Goal: Task Accomplishment & Management: Manage account settings

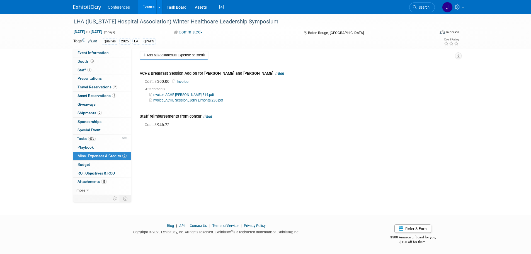
click at [207, 117] on link "Edit" at bounding box center [207, 117] width 9 height 4
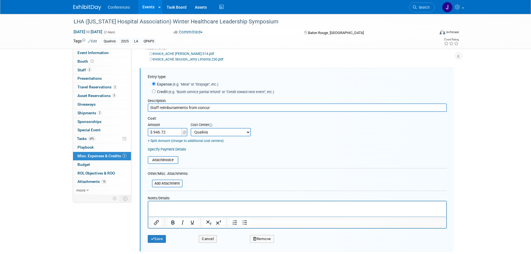
scroll to position [51, 0]
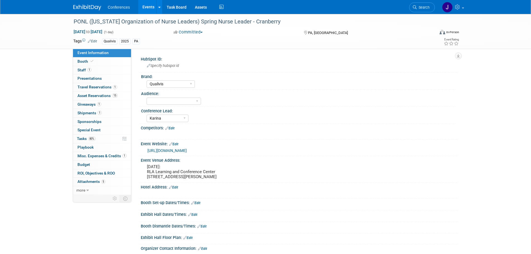
select select "Qualivis"
select select "Karina"
click at [85, 154] on span "Misc. Expenses & Credits 1" at bounding box center [102, 156] width 49 height 4
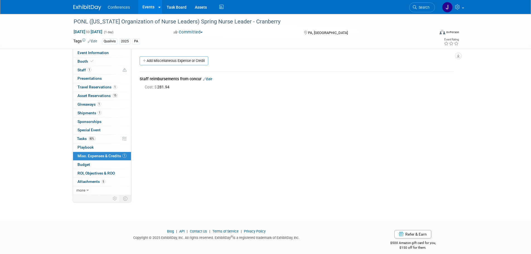
click at [212, 77] on link "Edit" at bounding box center [207, 79] width 9 height 4
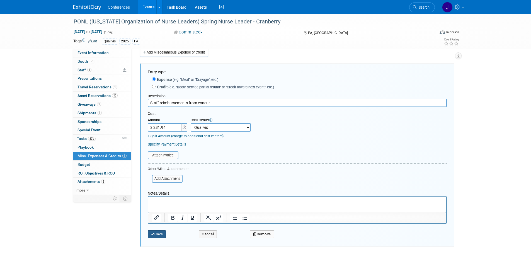
click at [156, 232] on button "Save" at bounding box center [157, 234] width 18 height 8
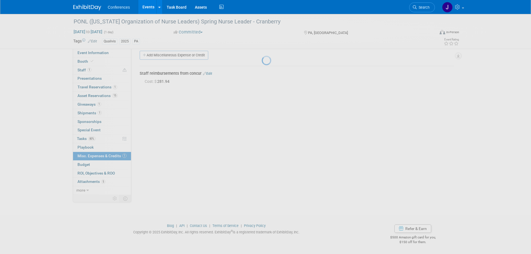
scroll to position [6, 0]
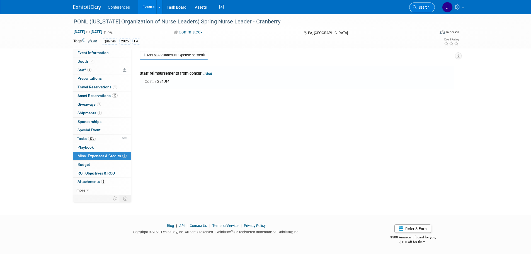
click at [426, 8] on span "Search" at bounding box center [423, 7] width 13 height 4
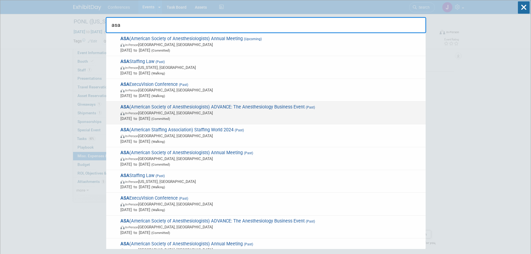
click at [358, 117] on span "Jan 30, 2025 to Feb 1, 2025 (Committed)" at bounding box center [272, 119] width 303 height 6
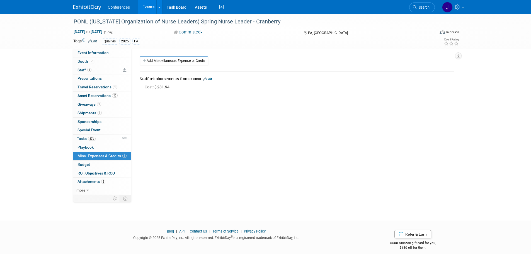
click at [419, 5] on link "Search" at bounding box center [423, 8] width 26 height 10
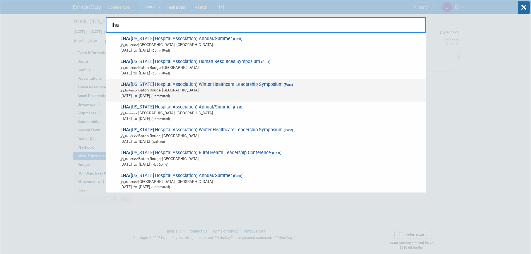
type input "lha"
click at [343, 89] on span "In-Person Baton Rouge, LA" at bounding box center [272, 90] width 303 height 6
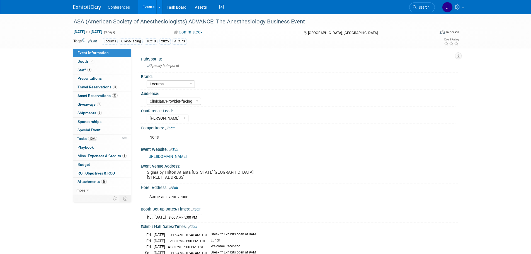
select select "Locums"
select select "Clinician/Provider-facing"
select select "[PERSON_NAME]"
click at [87, 154] on span "Misc. Expenses & Credits 3" at bounding box center [102, 156] width 49 height 4
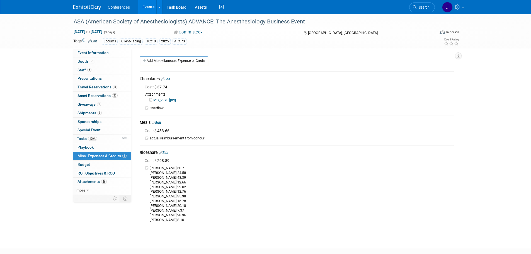
click at [160, 121] on link "Edit" at bounding box center [156, 123] width 9 height 4
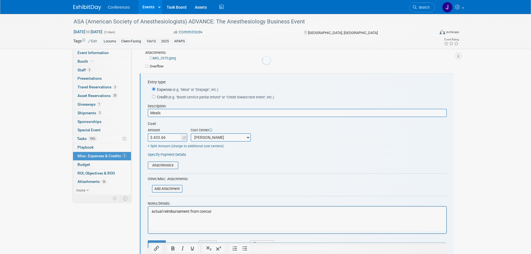
scroll to position [52, 0]
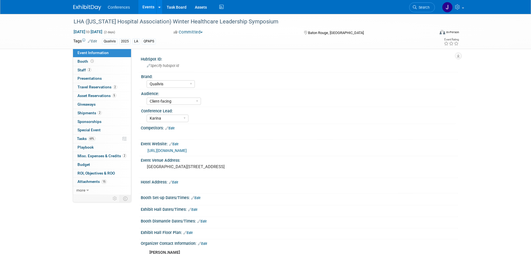
select select "Qualivis"
select select "Client-facing"
select select "Karina"
click at [110, 154] on span "Misc. Expenses & Credits 2" at bounding box center [102, 156] width 49 height 4
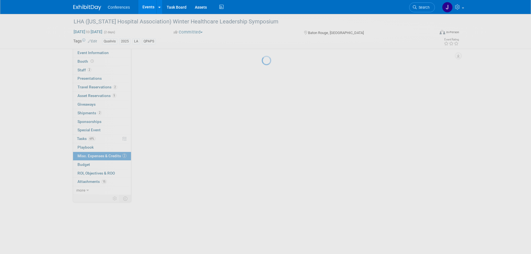
scroll to position [0, 0]
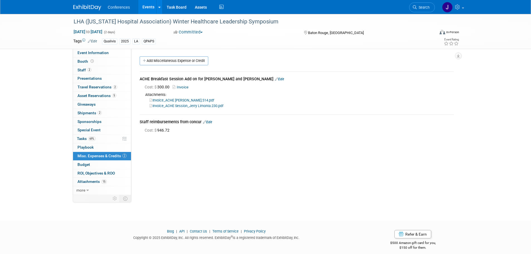
click at [206, 119] on div "Staff reimbursements from concur Edit" at bounding box center [297, 122] width 314 height 7
click at [209, 121] on link "Edit" at bounding box center [207, 122] width 9 height 4
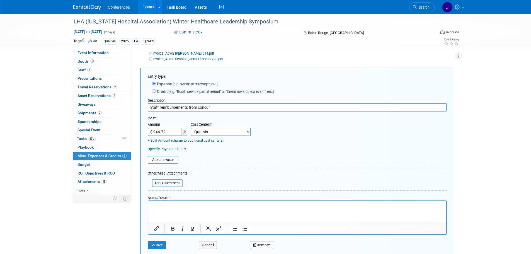
scroll to position [51, 0]
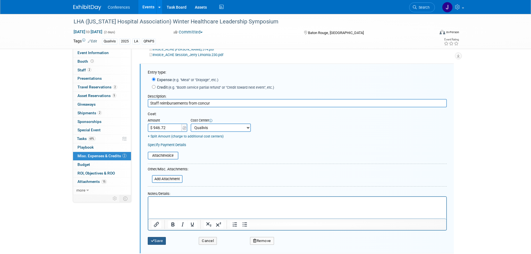
click at [163, 240] on button "Save" at bounding box center [157, 241] width 18 height 8
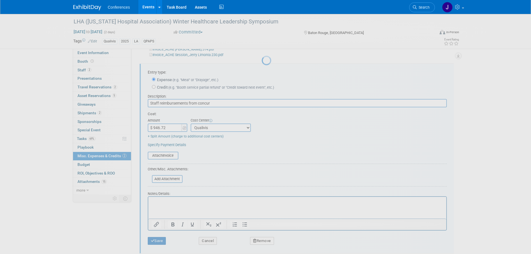
scroll to position [6, 0]
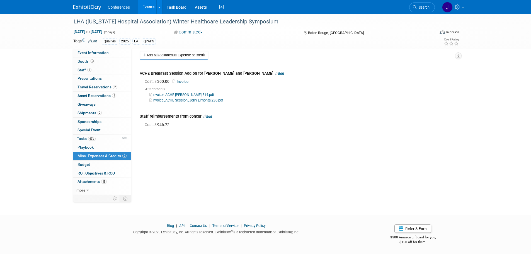
click at [415, 8] on icon at bounding box center [415, 7] width 4 height 4
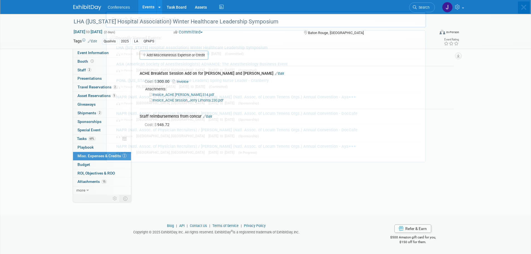
scroll to position [0, 0]
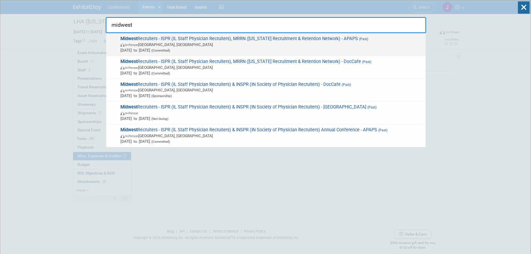
type input "midwest"
click at [324, 40] on span "Midwest Recruiters - ISPR (IL Staff Physician Recruiters), MRRN (Michigan Recru…" at bounding box center [271, 44] width 304 height 17
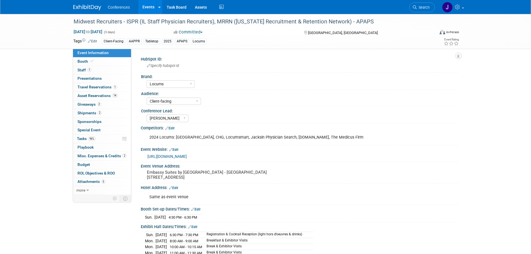
select select "Locums"
select select "Client-facing"
select select "[PERSON_NAME]"
click at [80, 153] on link "2 Misc. Expenses & Credits 2" at bounding box center [102, 156] width 58 height 8
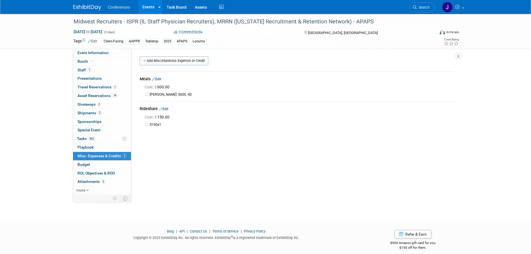
click at [160, 79] on link "Edit" at bounding box center [156, 79] width 9 height 4
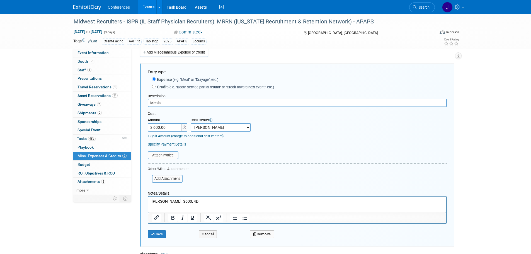
drag, startPoint x: 168, startPoint y: 104, endPoint x: 136, endPoint y: 101, distance: 32.0
click at [130, 104] on div "Event Information Event Info Booth Booth 1 Staff 1 Staff 0 Presentations 0 Pres…" at bounding box center [265, 142] width 393 height 272
type input "Staff Reimbursements from Concur"
type input "$ 1,027.46"
drag, startPoint x: 187, startPoint y: 204, endPoint x: 147, endPoint y: 198, distance: 40.7
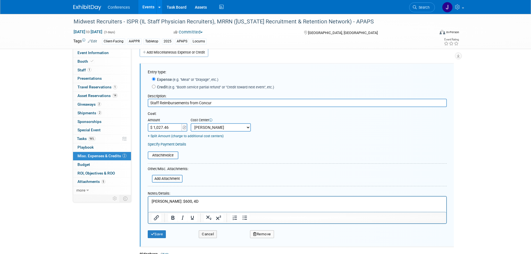
click at [148, 198] on html "Jerry: $600, 4D" at bounding box center [297, 200] width 298 height 8
click at [161, 199] on p "Jerry: $600, 4D" at bounding box center [297, 202] width 292 height 6
click at [156, 235] on button "Save" at bounding box center [157, 234] width 18 height 8
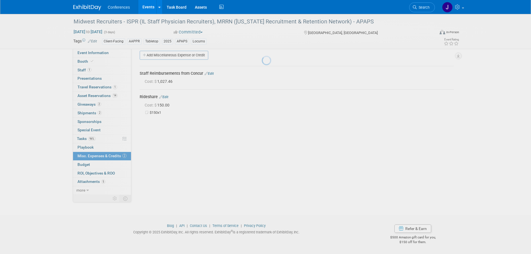
scroll to position [6, 0]
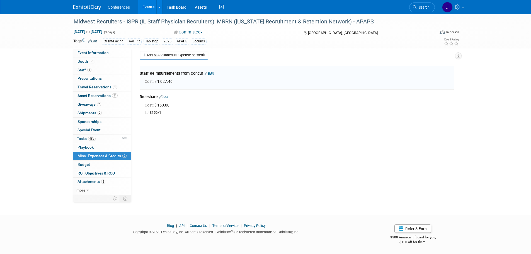
click at [167, 100] on div "Rideshare Edit" at bounding box center [297, 97] width 314 height 7
click at [167, 97] on link "Edit" at bounding box center [163, 97] width 9 height 4
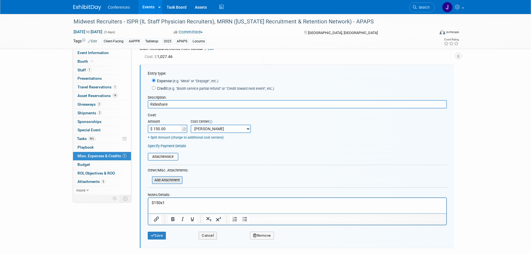
scroll to position [32, 0]
click at [272, 235] on button "Remove" at bounding box center [262, 234] width 24 height 8
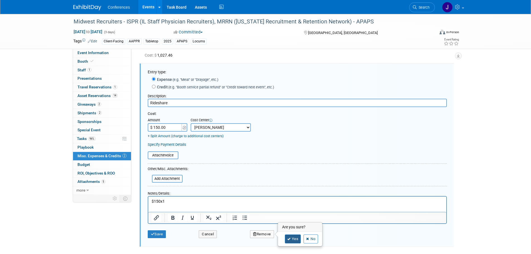
click at [290, 237] on link "Yes" at bounding box center [293, 239] width 16 height 9
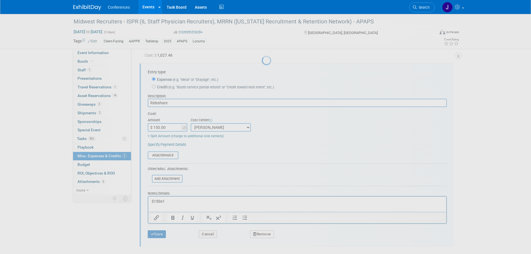
scroll to position [6, 0]
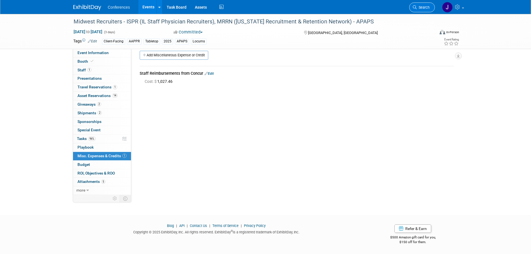
click at [427, 8] on span "Search" at bounding box center [423, 7] width 13 height 4
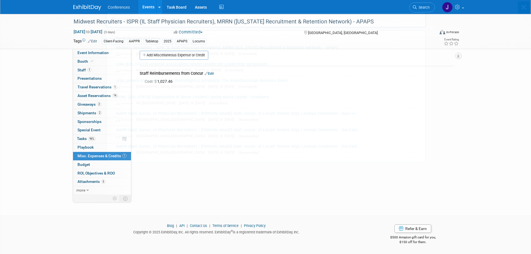
scroll to position [0, 0]
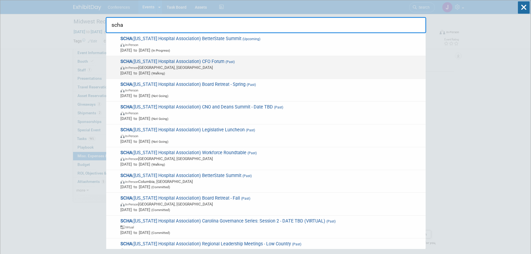
type input "scha"
click at [324, 65] on span "In-Person Charleston, SC" at bounding box center [272, 68] width 303 height 6
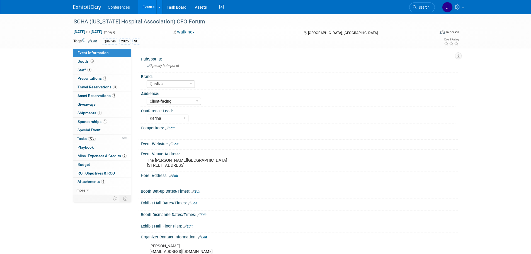
select select "Qualivis"
select select "Client-facing"
select select "Karina"
click at [98, 158] on span "Misc. Expenses & Credits 2" at bounding box center [102, 156] width 49 height 4
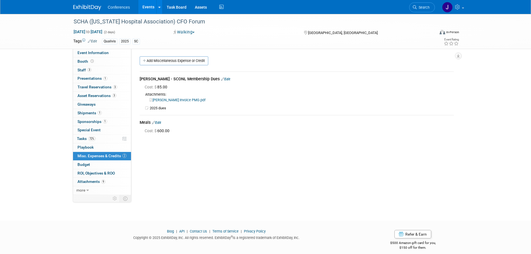
click at [159, 122] on link "Edit" at bounding box center [156, 123] width 9 height 4
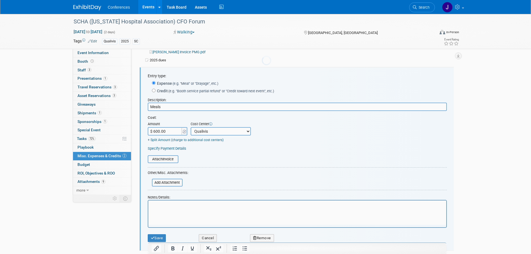
scroll to position [52, 0]
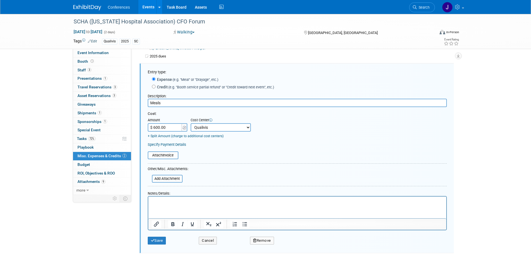
click at [158, 103] on input "Meals" at bounding box center [297, 103] width 299 height 8
type input "R"
type input "t"
type input "Staff reimbursement from concur"
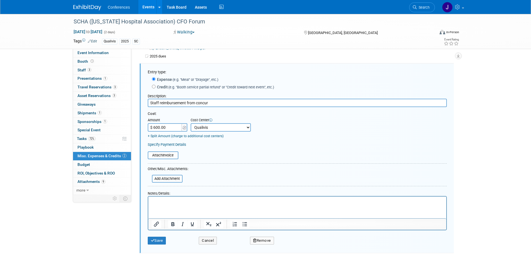
click at [161, 128] on input "$ 600.00" at bounding box center [165, 127] width 35 height 8
type input "$ 336.03"
click at [156, 239] on button "Save" at bounding box center [157, 241] width 18 height 8
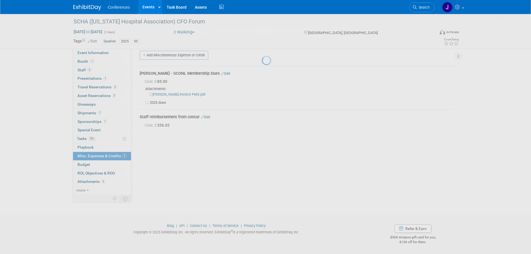
scroll to position [6, 0]
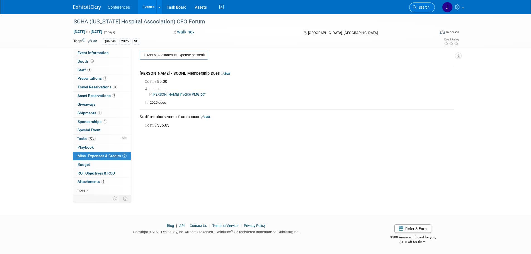
click at [423, 10] on link "Search" at bounding box center [423, 8] width 26 height 10
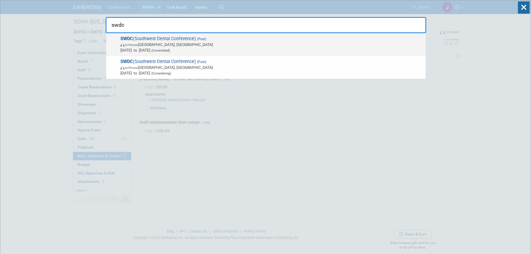
type input "swdc"
click at [244, 38] on span "SWDC (Southwest Dental Conference) (Past) In-Person Dallas, TX Aug 21, 2025 to …" at bounding box center [271, 44] width 304 height 17
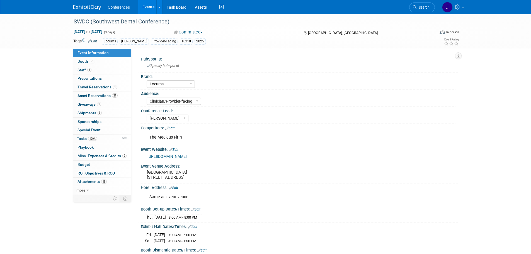
select select "Locums"
select select "Clinician/Provider-facing"
select select "[PERSON_NAME]"
click at [86, 155] on span "Misc. Expenses & Credits 2" at bounding box center [102, 156] width 49 height 4
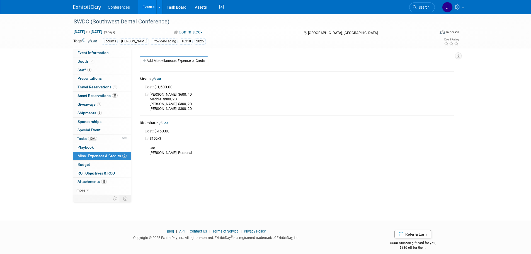
click at [159, 76] on div "Meals Edit" at bounding box center [297, 79] width 314 height 7
click at [161, 77] on link "Edit" at bounding box center [156, 79] width 9 height 4
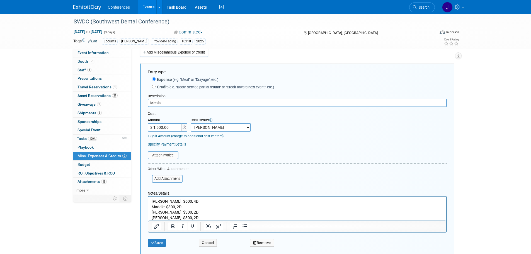
click at [164, 100] on input "Meals" at bounding box center [297, 103] width 299 height 8
drag, startPoint x: 199, startPoint y: 103, endPoint x: 133, endPoint y: 100, distance: 67.0
click at [133, 100] on div "HubSpot ID: Specify hubspot id Brand: Aya Bespoke Corporate Dawson DocCafe Educ…" at bounding box center [294, 113] width 327 height 146
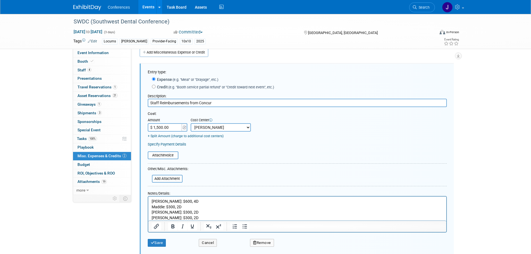
type input "Staff Reimbursements from Concur"
click at [165, 128] on input "$ 1,500.00" at bounding box center [165, 127] width 35 height 8
type input "$ 1,520.24"
drag, startPoint x: 152, startPoint y: 200, endPoint x: 257, endPoint y: 243, distance: 113.7
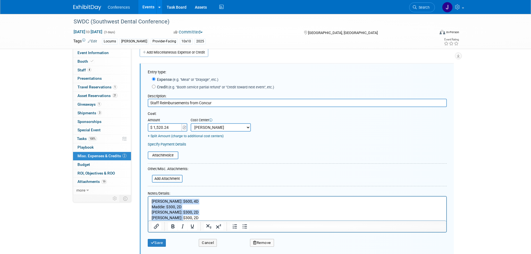
click at [257, 220] on html "Mel: $600, 4D Maddie: $300, 2D Katheryne: $300, 2D James: $300, 2D" at bounding box center [297, 208] width 298 height 24
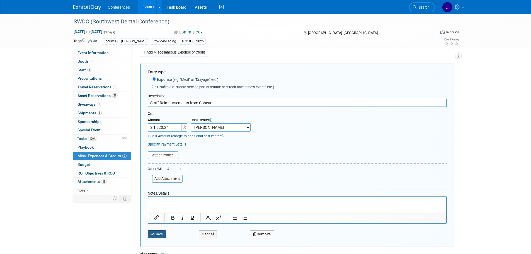
click at [164, 232] on button "Save" at bounding box center [157, 234] width 18 height 8
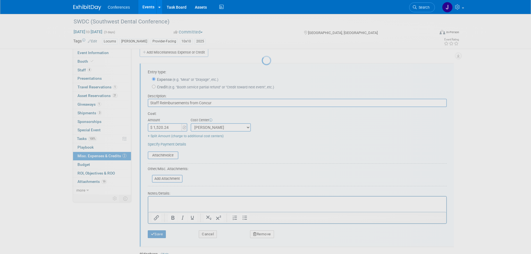
scroll to position [6, 0]
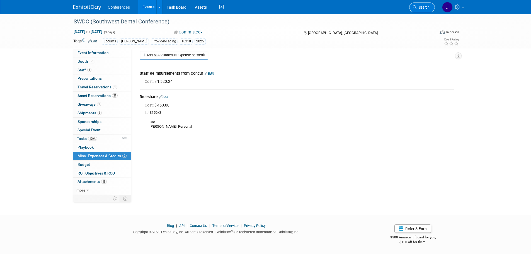
click at [427, 7] on span "Search" at bounding box center [423, 7] width 13 height 4
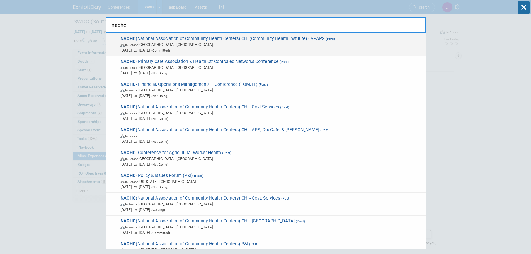
type input "nachc"
click at [363, 36] on span "NACHC (National Association of Community Health Centers) CHI (Community Health …" at bounding box center [271, 44] width 304 height 17
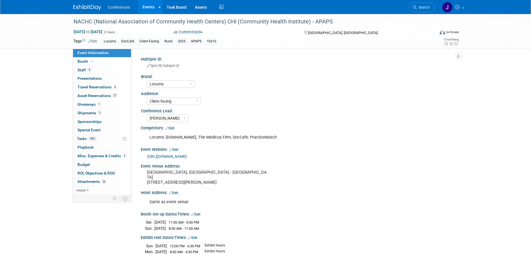
select select "Locums"
select select "Client-facing"
select select "[PERSON_NAME]"
click at [90, 156] on span "Misc. Expenses & Credits 2" at bounding box center [102, 156] width 49 height 4
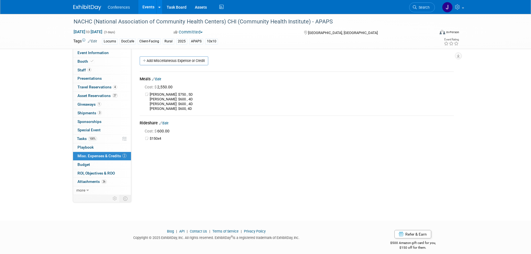
click at [161, 80] on link "Edit" at bounding box center [156, 79] width 9 height 4
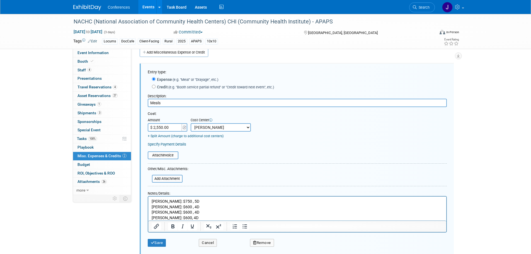
click at [177, 105] on input "Meals" at bounding box center [297, 103] width 299 height 8
type input "Staff reimbursements from Concur"
click at [154, 128] on input "$ 2,550.00" at bounding box center [165, 127] width 35 height 8
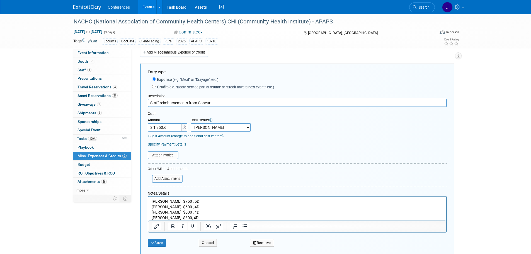
type input "$ 1,350.63"
drag, startPoint x: 153, startPoint y: 199, endPoint x: 222, endPoint y: 233, distance: 76.6
click at [222, 220] on html "Karina: $750 , 5D Ron: $600 , 4D Michael: $600 , 4D Chris: $600, 4D" at bounding box center [297, 208] width 298 height 24
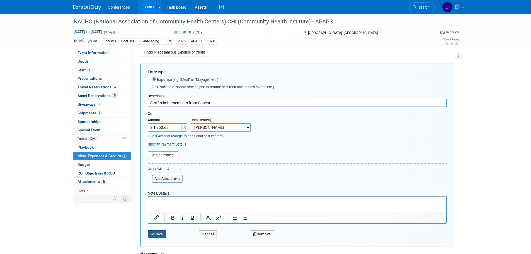
click at [163, 237] on button "Save" at bounding box center [157, 234] width 18 height 8
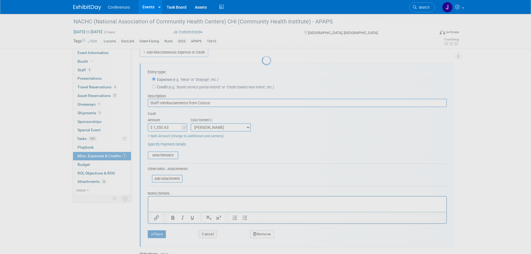
scroll to position [6, 0]
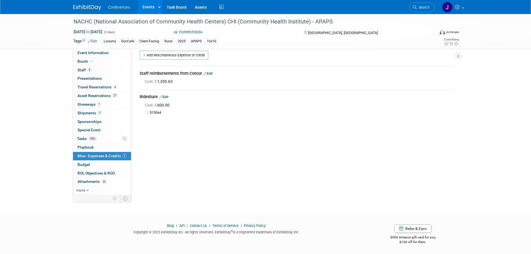
click at [165, 97] on link "Edit" at bounding box center [163, 97] width 9 height 4
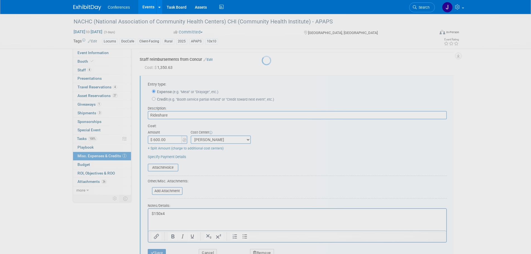
scroll to position [32, 0]
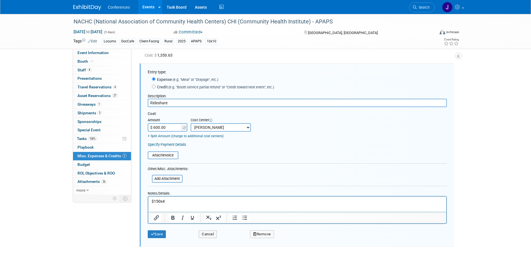
click at [269, 234] on button "Remove" at bounding box center [262, 234] width 24 height 8
click at [299, 241] on link "Yes" at bounding box center [293, 239] width 16 height 9
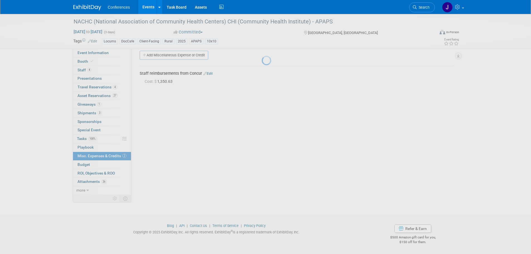
scroll to position [6, 0]
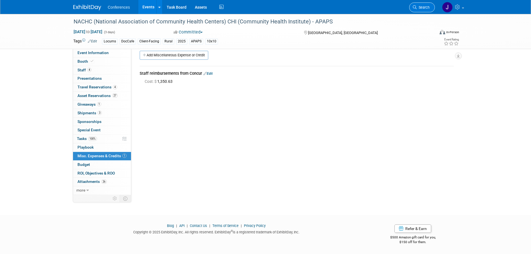
click at [425, 7] on span "Search" at bounding box center [423, 7] width 13 height 4
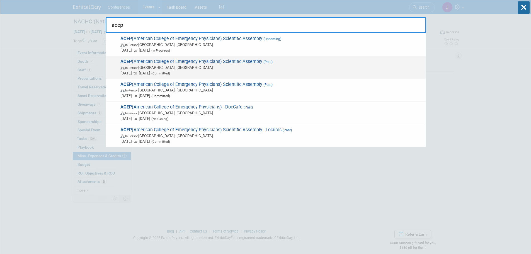
type input "acep"
click at [269, 62] on span "(Past)" at bounding box center [268, 62] width 10 height 4
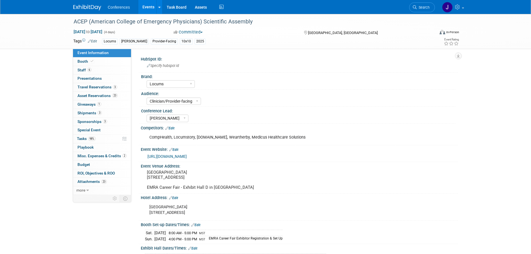
select select "Locums"
select select "Clinician/Provider-facing"
select select "[PERSON_NAME]"
click at [107, 157] on span "Misc. Expenses & Credits 2" at bounding box center [102, 156] width 49 height 4
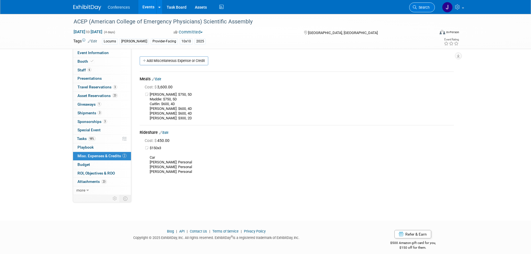
click at [430, 5] on link "Search" at bounding box center [423, 8] width 26 height 10
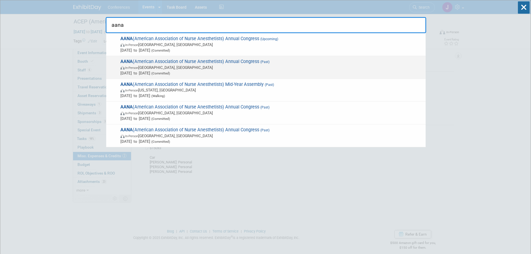
type input "aana"
click at [305, 73] on span "Aug 9, 2025 to Aug 12, 2025 (Committed)" at bounding box center [272, 73] width 303 height 6
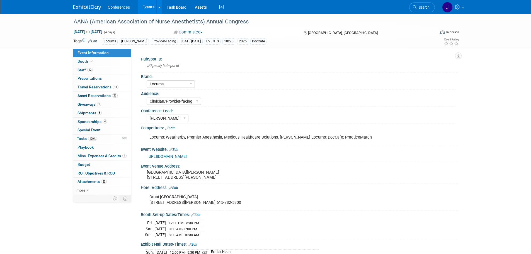
select select "Locums"
select select "Clinician/Provider-facing"
select select "[PERSON_NAME]"
click at [88, 157] on span "Misc. Expenses & Credits 4" at bounding box center [102, 156] width 49 height 4
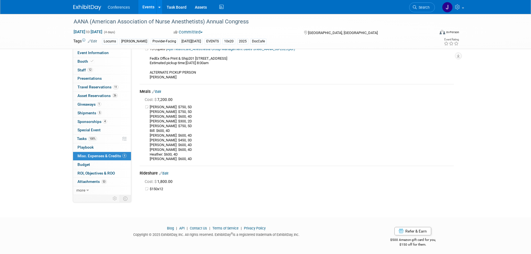
click at [159, 90] on link "Edit" at bounding box center [156, 92] width 9 height 4
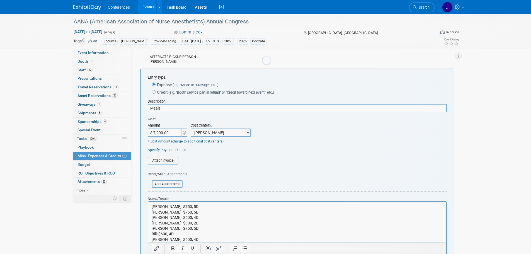
scroll to position [104, 0]
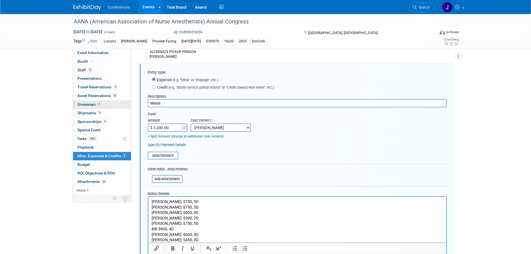
drag, startPoint x: 167, startPoint y: 102, endPoint x: 128, endPoint y: 107, distance: 38.5
click at [131, 105] on div "Event Information Event Info Booth Booth 12 Staff 12 Staff 0 Presentations 0 Pr…" at bounding box center [265, 122] width 393 height 425
type input "Staff reimbursements from concur"
click at [165, 128] on input "$ 7,200.00" at bounding box center [165, 128] width 35 height 8
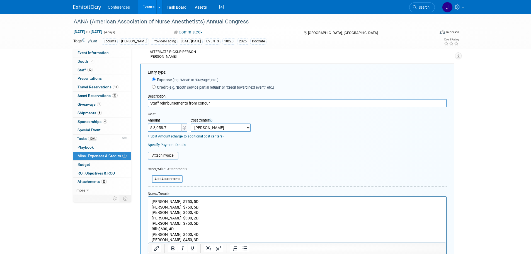
type input "$ 3,058.70"
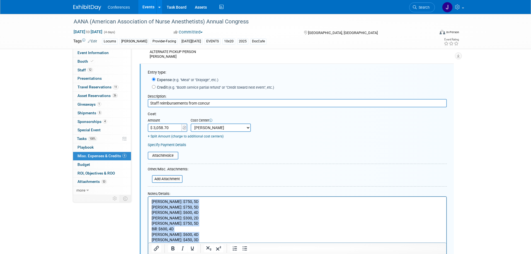
drag, startPoint x: 152, startPoint y: 200, endPoint x: 232, endPoint y: 247, distance: 92.7
click at [232, 247] on p "Mel: $750, 5D Stephanie: $750, 5D Damian: $600, 4D Andrea: $300, 2D Brandy: $75…" at bounding box center [297, 232] width 292 height 66
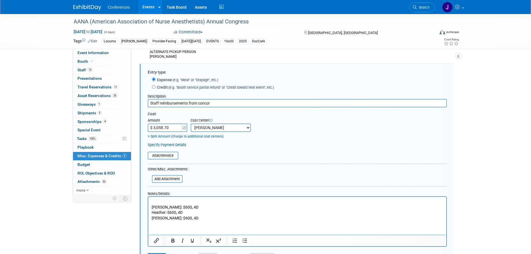
drag, startPoint x: 181, startPoint y: 223, endPoint x: 138, endPoint y: 192, distance: 52.8
click at [148, 197] on html "Lisa: $600, 4D Heather: $600, 4D Jeff: $600, 4D" at bounding box center [297, 209] width 298 height 24
click at [152, 198] on html "Lisa: $600, 4D Heather: $600, 4D Jeff: $600, 4D" at bounding box center [297, 209] width 298 height 24
drag, startPoint x: 155, startPoint y: 200, endPoint x: 209, endPoint y: 244, distance: 69.5
click at [209, 221] on html "Lisa: $600, 4D Heather: $600, 4D Jeff: $600, 4D" at bounding box center [297, 209] width 298 height 24
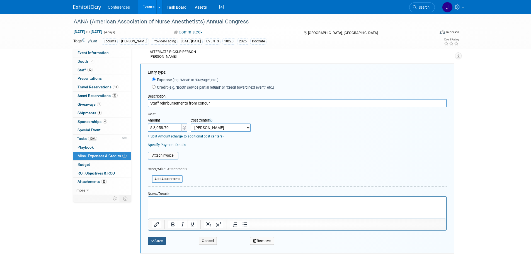
click at [155, 237] on button "Save" at bounding box center [157, 241] width 18 height 8
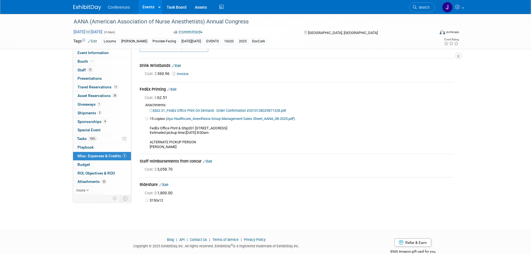
scroll to position [0, 0]
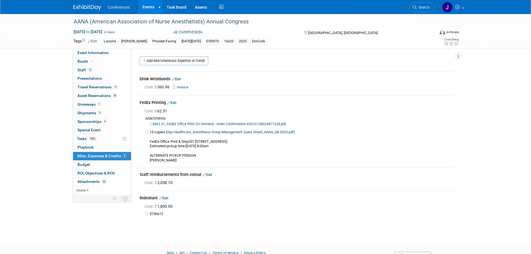
click at [87, 7] on img at bounding box center [87, 8] width 28 height 6
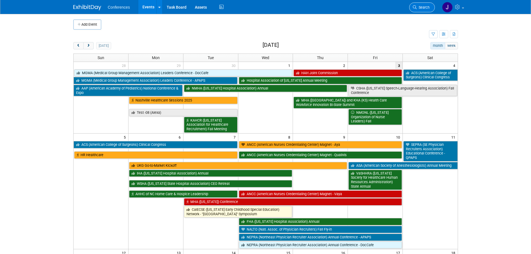
click at [423, 6] on span "Search" at bounding box center [423, 7] width 13 height 4
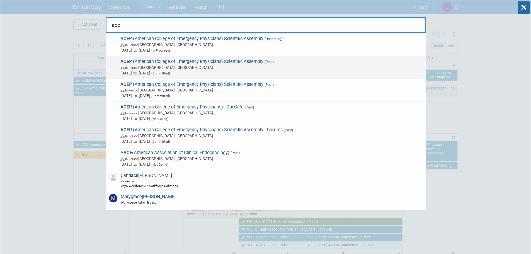
type input "ace"
click at [321, 71] on span "Sep 6, 2025 to Sep 9, 2025 (Committed)" at bounding box center [272, 73] width 303 height 6
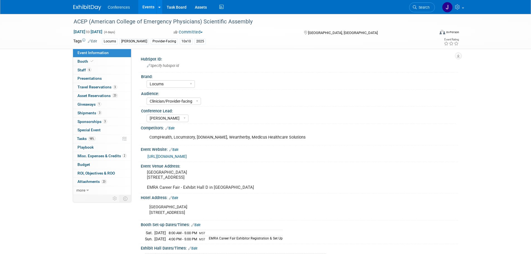
select select "Locums"
select select "Clinician/Provider-facing"
select select "[PERSON_NAME]"
click at [102, 153] on link "2 Misc. Expenses & Credits 2" at bounding box center [102, 156] width 58 height 8
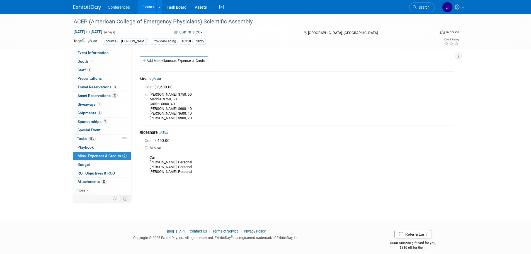
click at [161, 78] on link "Edit" at bounding box center [156, 79] width 9 height 4
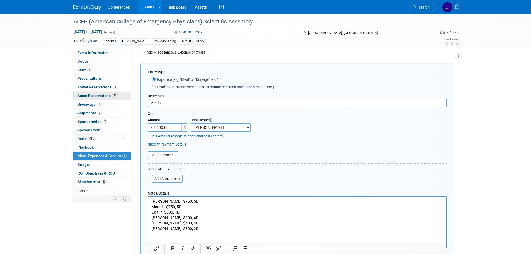
drag, startPoint x: 206, startPoint y: 100, endPoint x: 125, endPoint y: 99, distance: 81.7
click at [125, 99] on div "Event Information Event Info Booth Booth 6 Staff 6 Staff 0 Presentations 0 Pres…" at bounding box center [265, 166] width 393 height 320
type input "Staff reimbursements from concur"
type input "$ 1,140.00"
click at [197, 222] on p "Mel: $750, 5D Maddie: $750, 5D Caitlin: $600, 4D Larenz: $600, 4D Taylor: $600,…" at bounding box center [297, 215] width 292 height 33
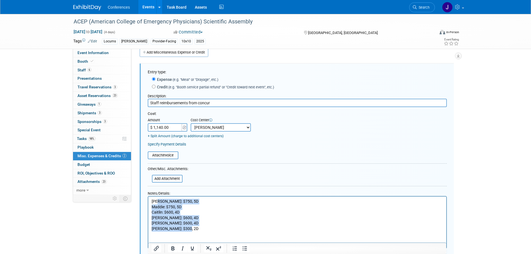
drag, startPoint x: 193, startPoint y: 228, endPoint x: 158, endPoint y: 199, distance: 45.4
click at [158, 199] on p "Mel: $750, 5D Maddie: $750, 5D Caitlin: $600, 4D Larenz: $600, 4D Taylor: $600,…" at bounding box center [297, 215] width 292 height 33
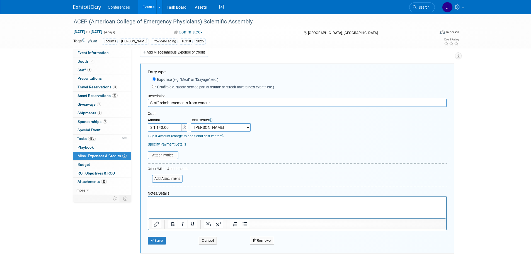
click at [160, 237] on div "Save" at bounding box center [169, 238] width 51 height 11
click at [160, 240] on button "Save" at bounding box center [157, 241] width 18 height 8
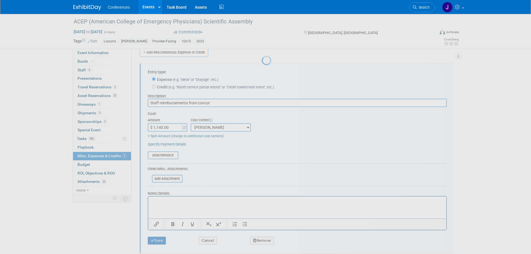
scroll to position [6, 0]
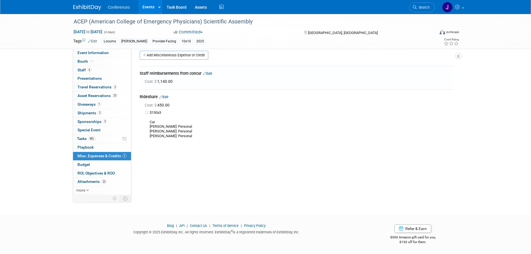
click at [167, 98] on link "Edit" at bounding box center [163, 97] width 9 height 4
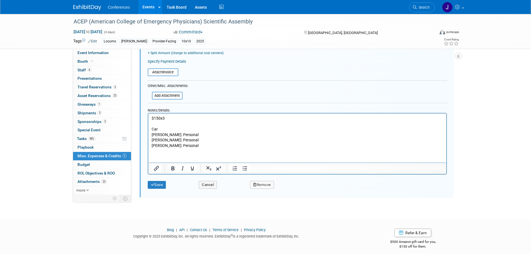
scroll to position [115, 0]
click at [260, 183] on button "Remove" at bounding box center [262, 184] width 24 height 8
click at [290, 187] on link "Yes" at bounding box center [293, 189] width 16 height 9
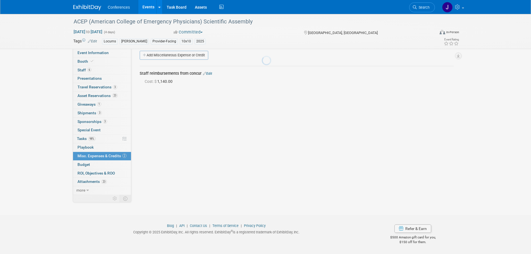
scroll to position [6, 0]
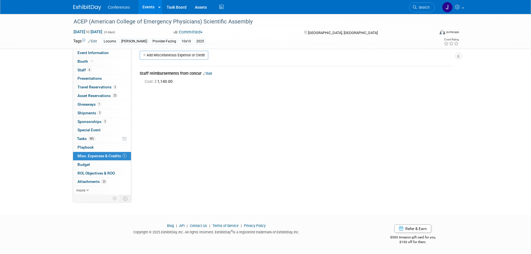
click at [74, 6] on img at bounding box center [87, 8] width 28 height 6
